Goal: Task Accomplishment & Management: Use online tool/utility

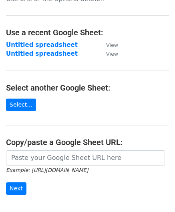
scroll to position [80, 0]
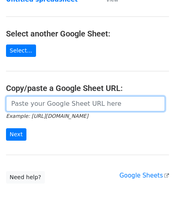
click at [40, 100] on input "url" at bounding box center [85, 103] width 159 height 15
paste input "[URL][DOMAIN_NAME]"
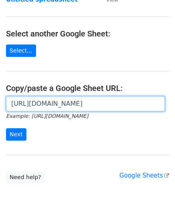
scroll to position [0, 170]
type input "[URL][DOMAIN_NAME]"
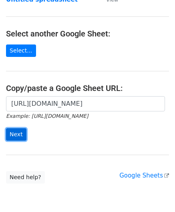
click at [18, 132] on input "Next" at bounding box center [16, 134] width 20 height 12
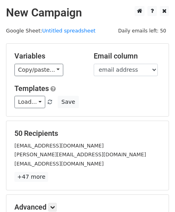
scroll to position [98, 0]
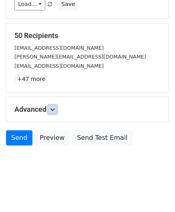
click at [53, 109] on icon at bounding box center [52, 109] width 5 height 5
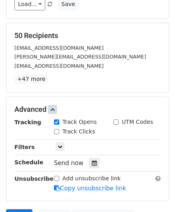
click at [98, 160] on div "Send now" at bounding box center [101, 163] width 94 height 11
click at [93, 162] on div at bounding box center [94, 163] width 11 height 10
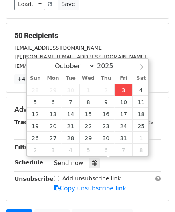
type input "2025-10-03 12:00"
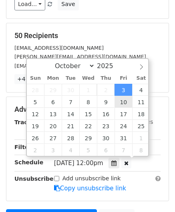
scroll to position [0, 0]
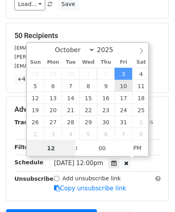
paste input "0"
type input "10"
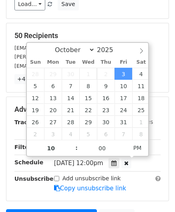
type input "2025-10-03 22:00"
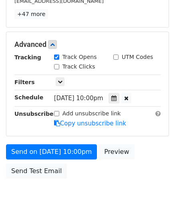
scroll to position [194, 0]
